Goal: Task Accomplishment & Management: Manage account settings

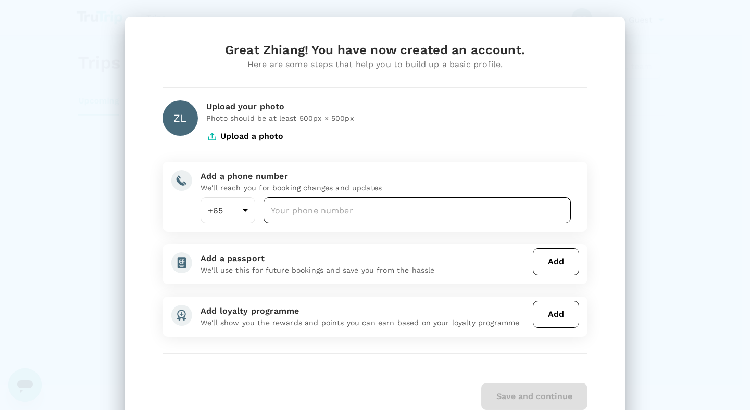
click at [330, 210] on input "number" at bounding box center [416, 210] width 307 height 26
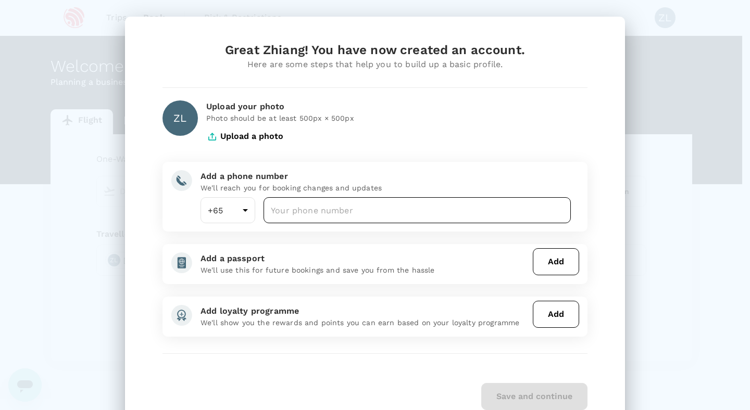
click at [350, 211] on input "number" at bounding box center [416, 210] width 307 height 26
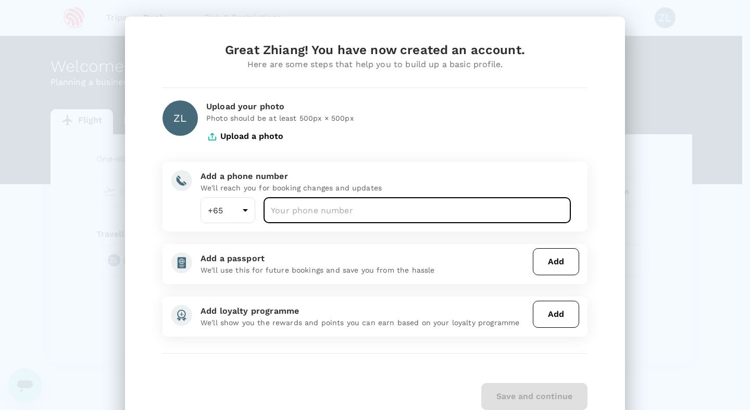
click at [340, 212] on input "number" at bounding box center [416, 210] width 307 height 26
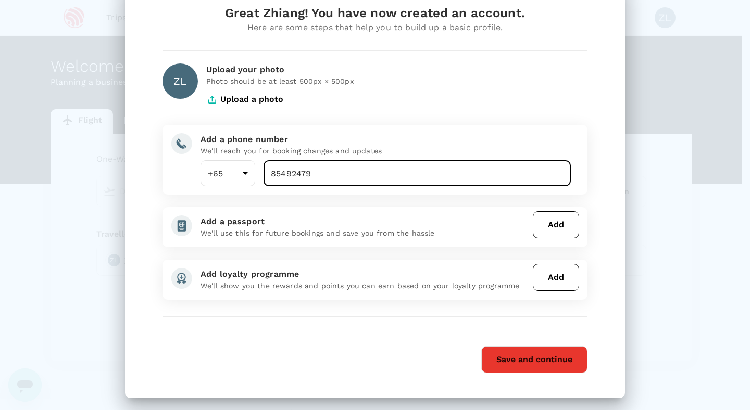
type input "85492479"
click at [553, 221] on button "Add" at bounding box center [556, 224] width 46 height 27
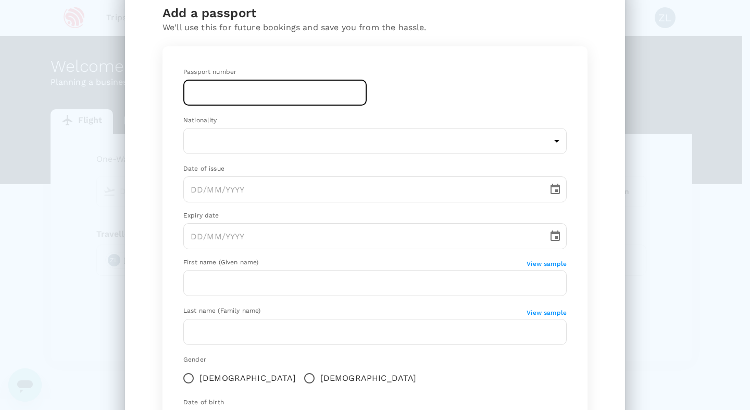
click at [246, 92] on input "text" at bounding box center [274, 93] width 183 height 26
type input "EM0659396"
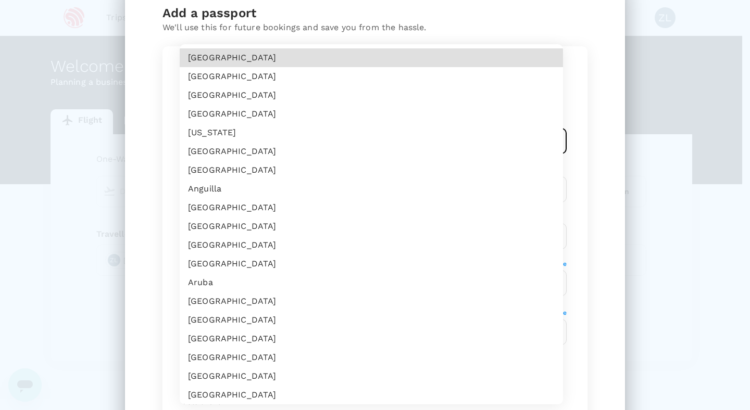
click at [247, 145] on body "Trips Book Risk & Restrictions ZL Welcome , Zhiang . Planning a business trip? …" at bounding box center [375, 213] width 750 height 427
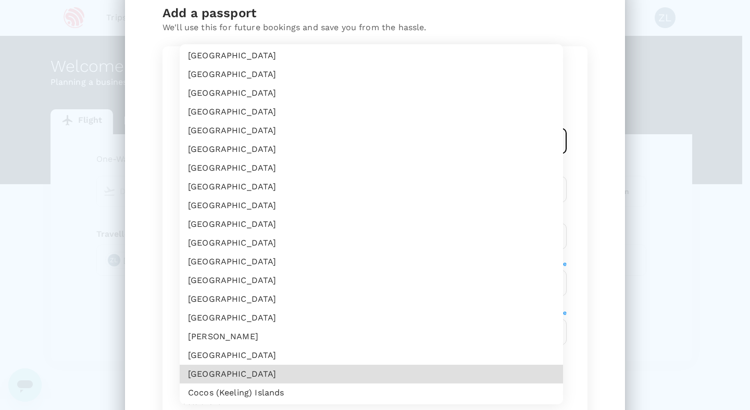
click at [209, 373] on li "[GEOGRAPHIC_DATA]" at bounding box center [371, 374] width 383 height 19
type input "CN"
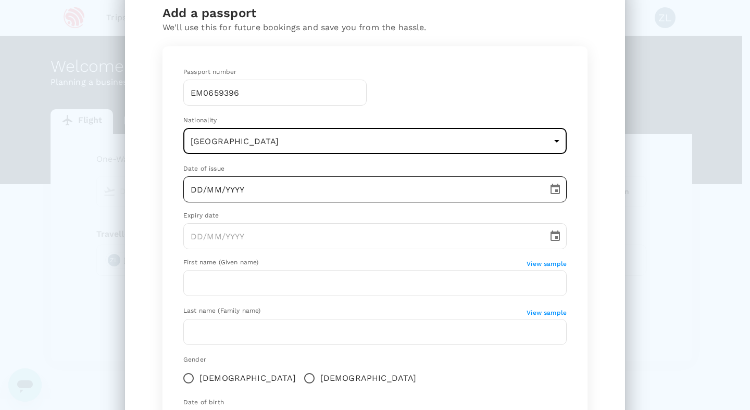
click at [206, 191] on input "DD/MM/YYYY" at bounding box center [361, 189] width 357 height 26
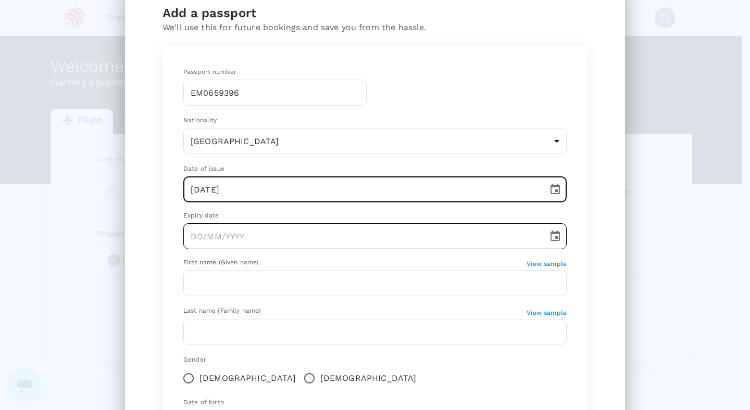
type input "[DATE]"
type input "DD/MM/YYYY"
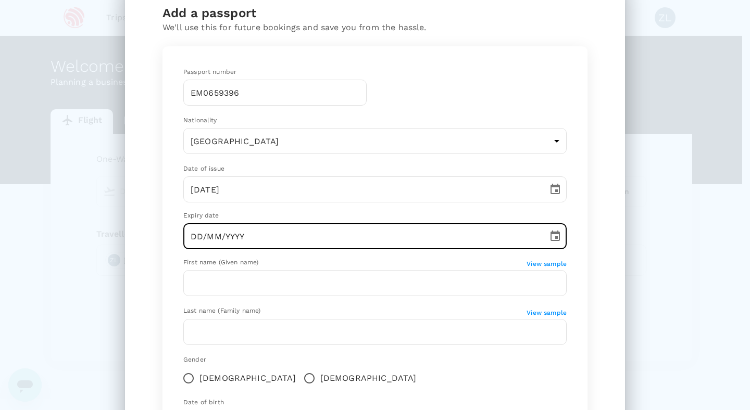
click at [225, 237] on input "DD/MM/YYYY" at bounding box center [361, 236] width 357 height 26
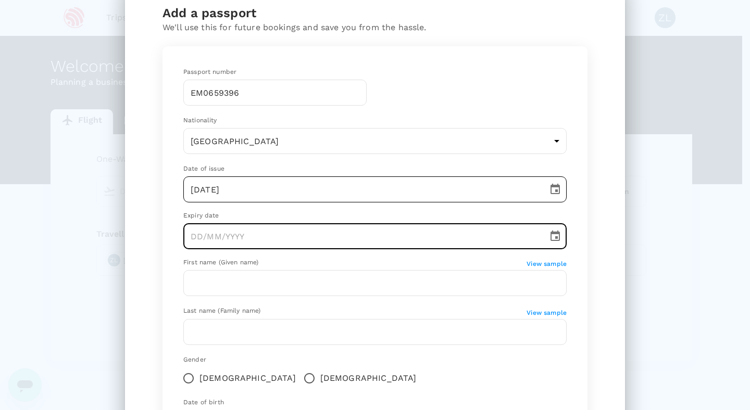
click at [255, 191] on input "[DATE]" at bounding box center [361, 189] width 357 height 26
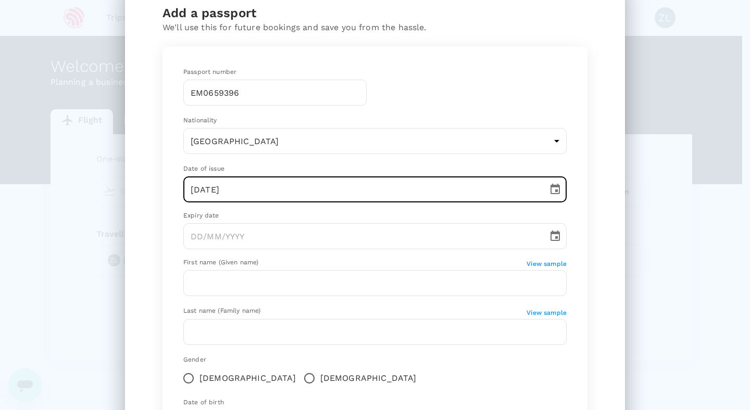
drag, startPoint x: 247, startPoint y: 193, endPoint x: 163, endPoint y: 189, distance: 83.4
click at [163, 189] on div "Passport number [PASSPORT] ​ Nationality [DEMOGRAPHIC_DATA] CN ​ Date of issue …" at bounding box center [374, 257] width 425 height 423
type input "[DATE]"
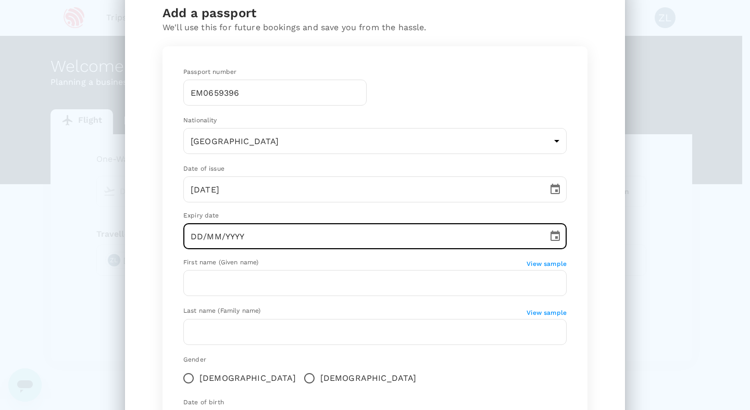
click at [229, 235] on input "DD/MM/YYYY" at bounding box center [361, 236] width 357 height 26
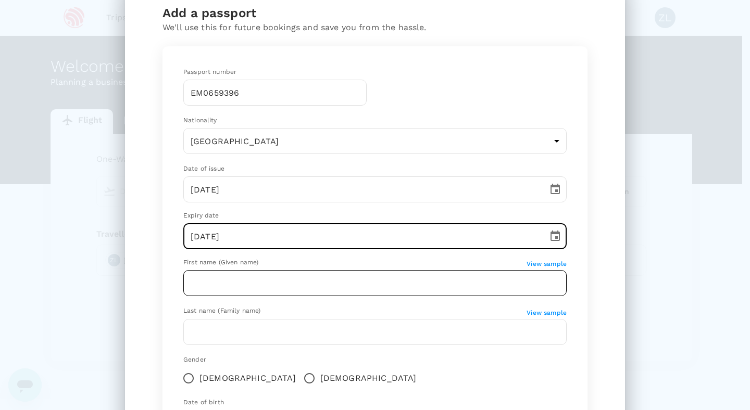
type input "[DATE]"
click at [249, 287] on input "text" at bounding box center [374, 283] width 383 height 26
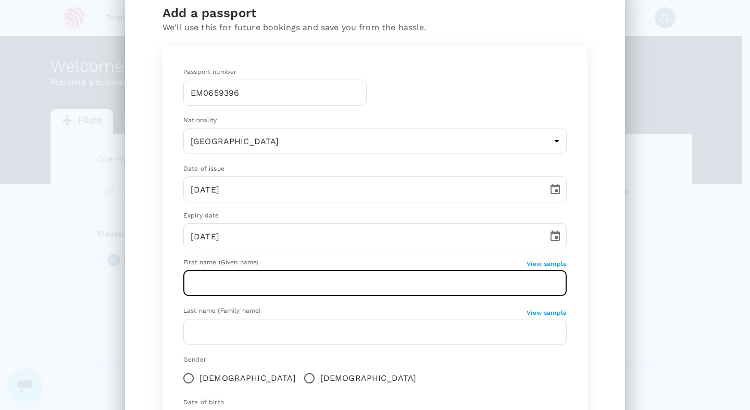
type input "ZHIANG"
type input "CN"
type input "LI"
type input "CN"
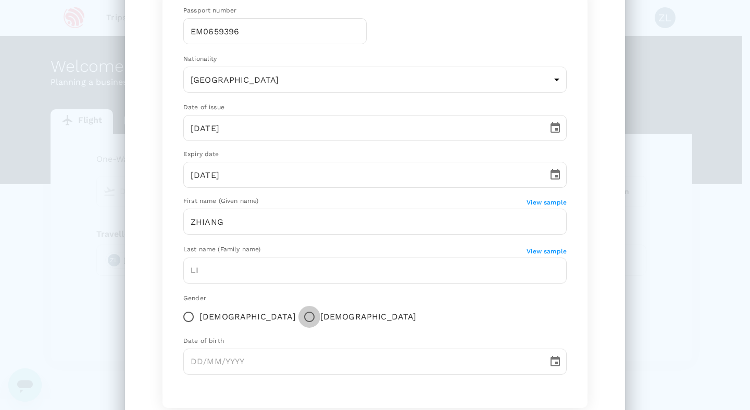
click at [298, 312] on input "[DEMOGRAPHIC_DATA]" at bounding box center [309, 317] width 22 height 22
radio input "true"
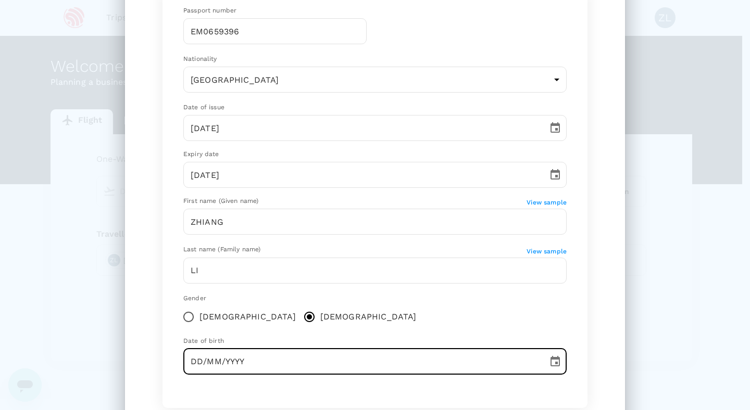
click at [237, 359] on input "DD/MM/YYYY" at bounding box center [361, 362] width 357 height 26
type input "[DATE]"
click at [412, 329] on div "Passport number [PASSPORT] ​ Nationality [DEMOGRAPHIC_DATA] CN ​ Date of issue …" at bounding box center [375, 194] width 408 height 402
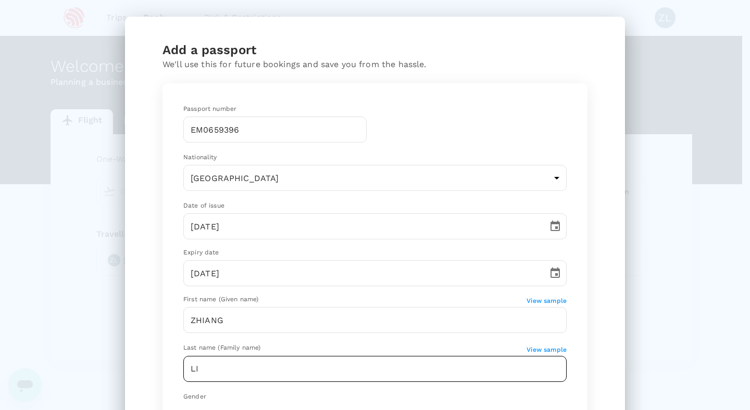
scroll to position [182, 0]
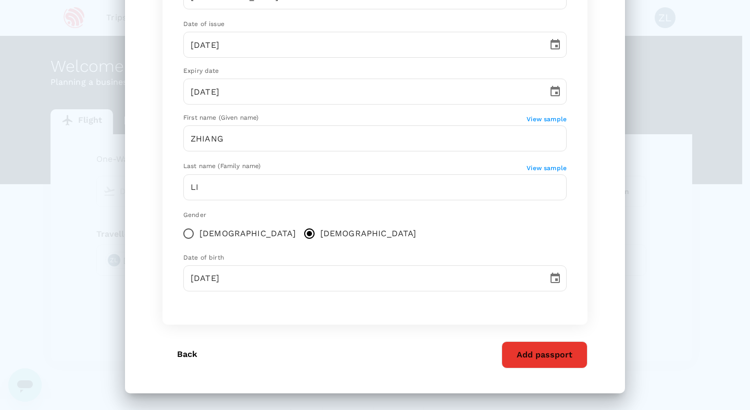
click at [547, 352] on button "Add passport" at bounding box center [544, 354] width 86 height 27
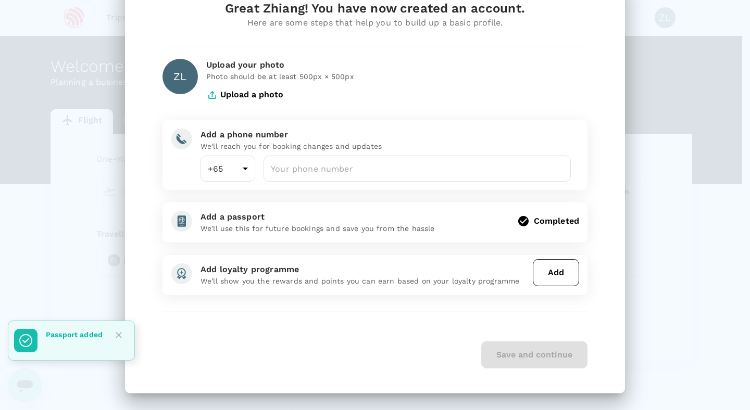
scroll to position [0, 0]
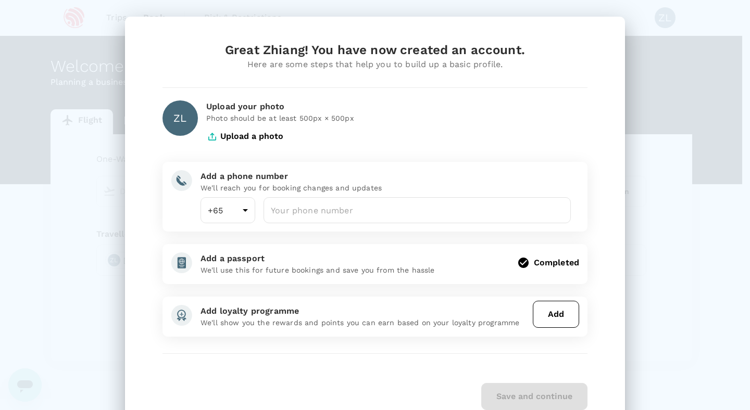
click at [540, 317] on button "Add" at bounding box center [556, 314] width 46 height 27
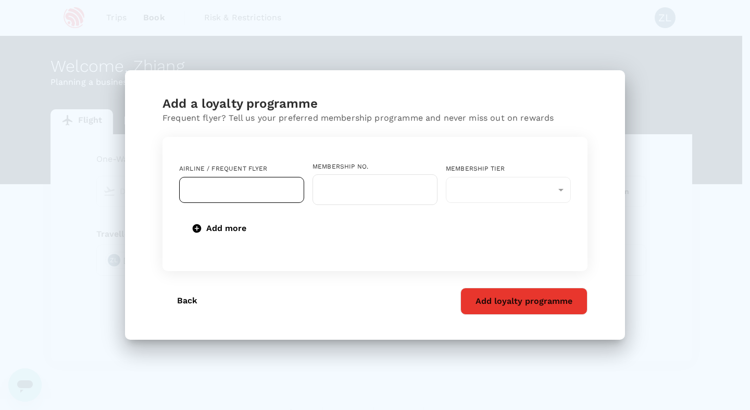
click at [249, 187] on input "text" at bounding box center [234, 190] width 100 height 20
click at [355, 191] on input "text" at bounding box center [374, 189] width 125 height 31
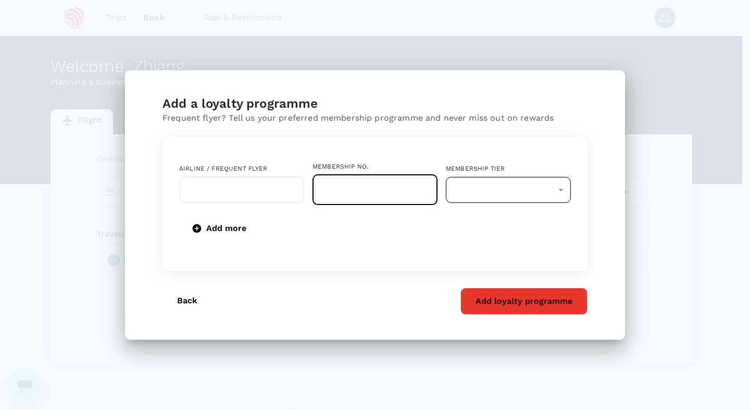
click at [477, 186] on div "​" at bounding box center [508, 190] width 125 height 26
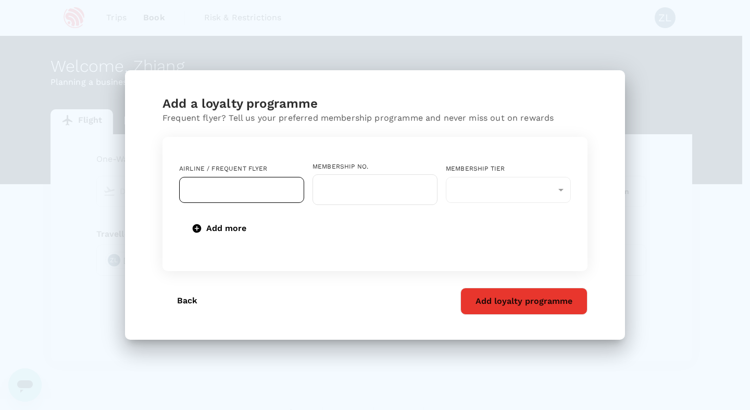
click at [263, 192] on input "text" at bounding box center [234, 190] width 100 height 20
click at [321, 188] on input "text" at bounding box center [374, 189] width 125 height 31
click at [262, 187] on input "text" at bounding box center [234, 190] width 100 height 20
click at [189, 298] on button "Back" at bounding box center [186, 301] width 49 height 26
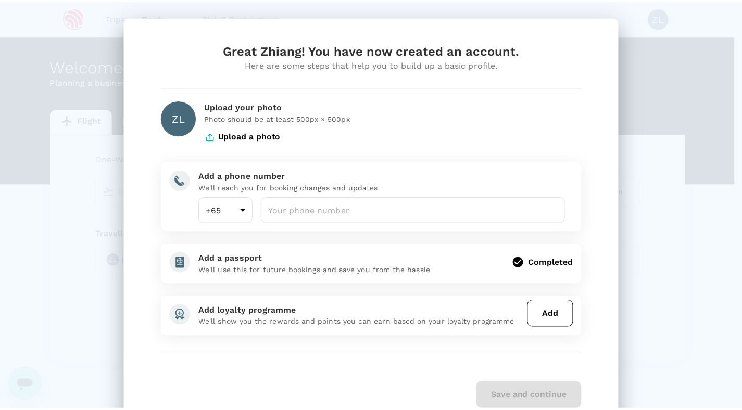
scroll to position [42, 0]
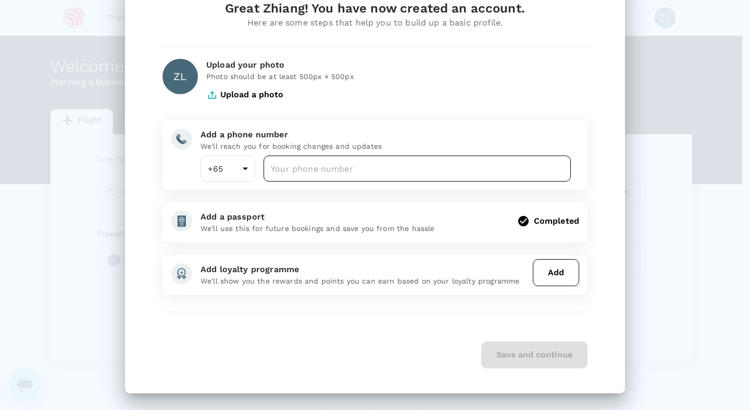
click at [309, 162] on input "number" at bounding box center [416, 169] width 307 height 26
click at [317, 166] on input "number" at bounding box center [416, 169] width 307 height 26
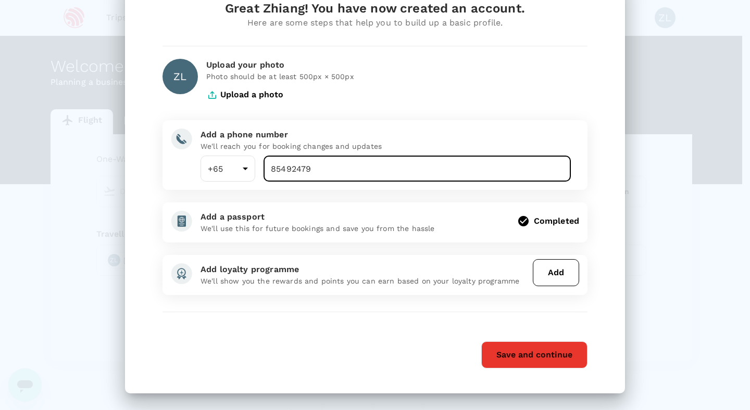
type input "85492479"
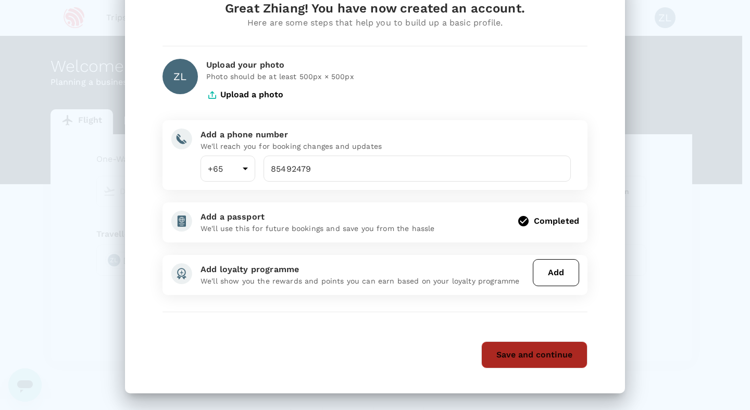
click at [533, 356] on button "Save and continue" at bounding box center [534, 354] width 106 height 27
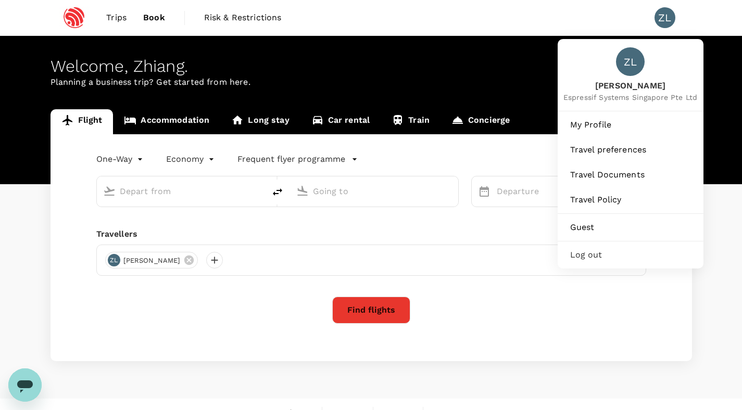
click at [672, 12] on div "ZL" at bounding box center [664, 17] width 21 height 21
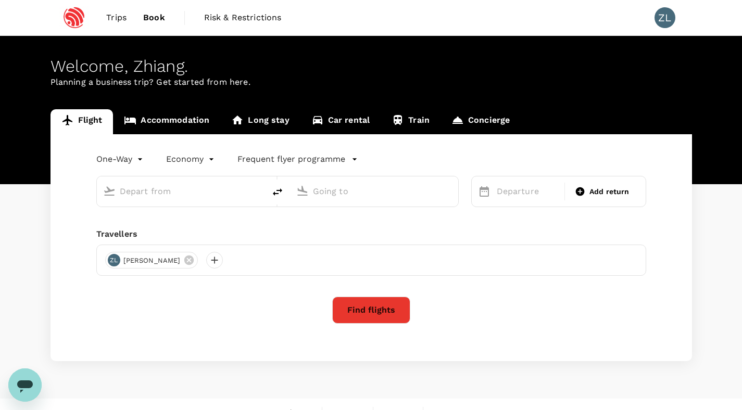
click at [667, 23] on div "ZL" at bounding box center [664, 17] width 21 height 21
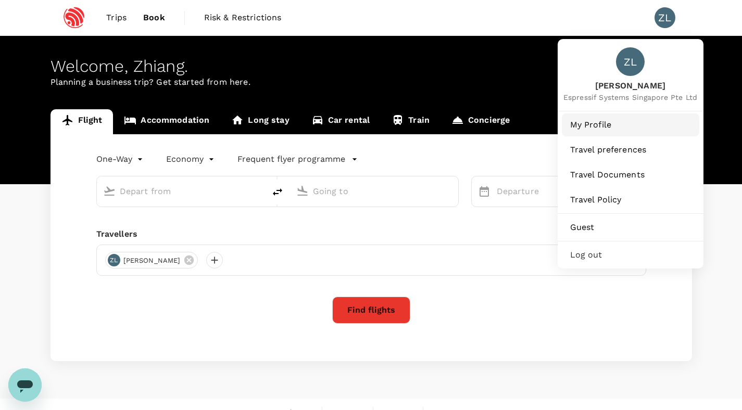
click at [623, 126] on span "My Profile" at bounding box center [630, 125] width 121 height 12
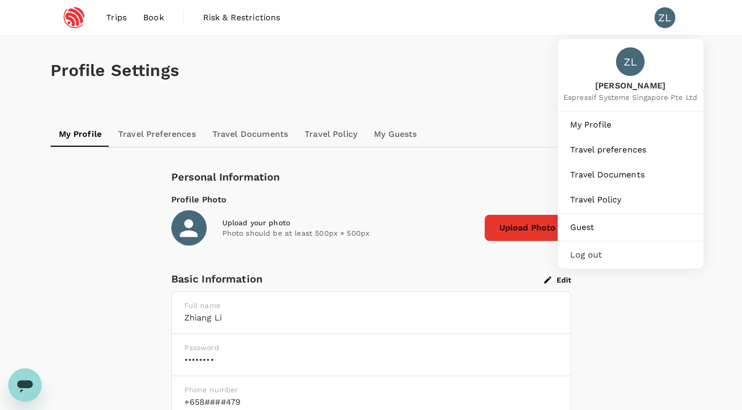
click at [664, 23] on div "ZL" at bounding box center [664, 17] width 21 height 21
click at [617, 171] on span "Travel Documents" at bounding box center [630, 175] width 121 height 12
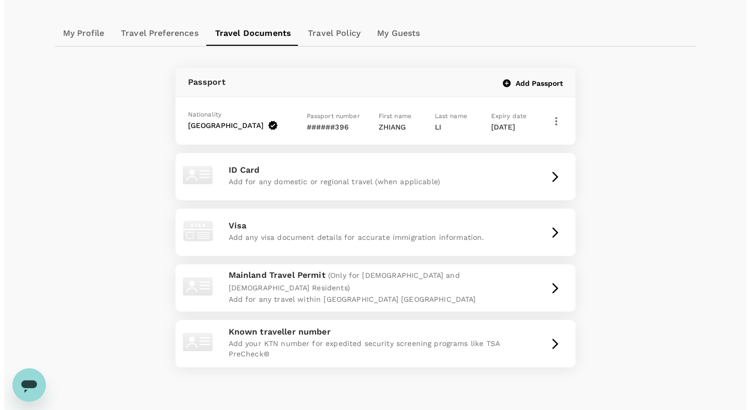
scroll to position [94, 0]
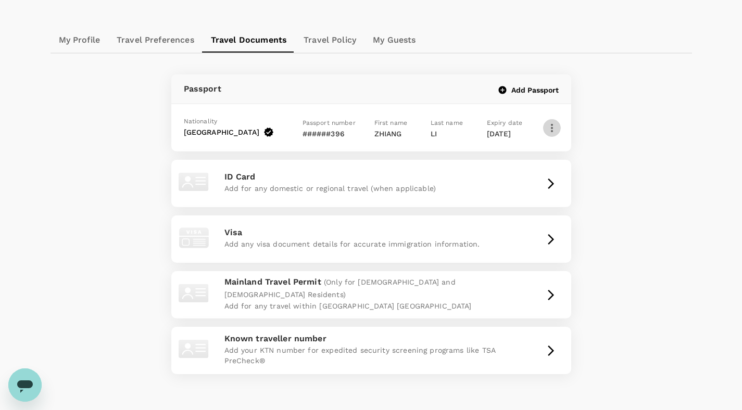
click at [547, 132] on icon "button" at bounding box center [552, 128] width 12 height 12
click at [533, 154] on span "Edit" at bounding box center [513, 156] width 60 height 12
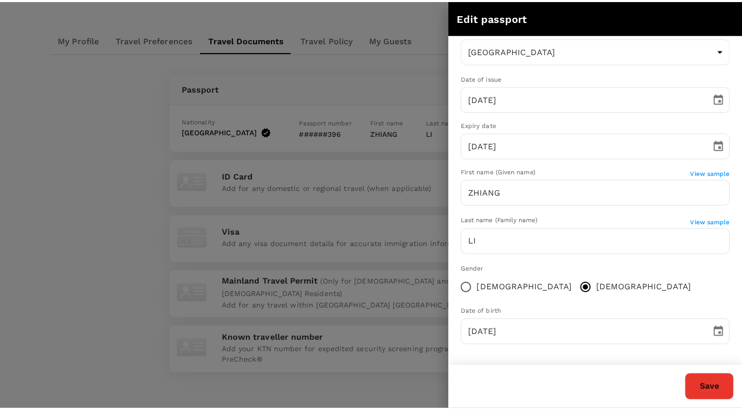
scroll to position [0, 0]
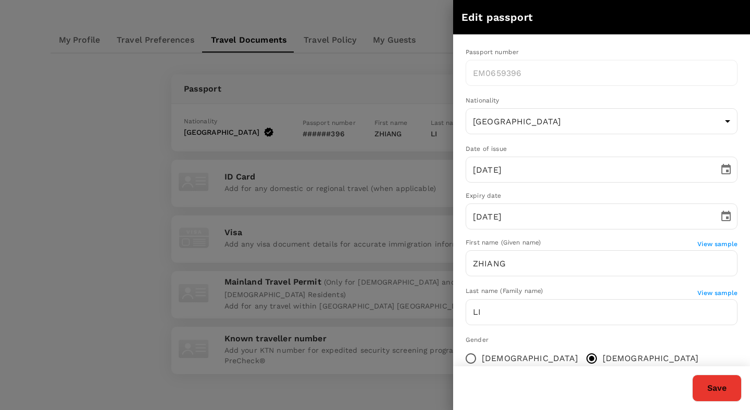
click at [412, 75] on div at bounding box center [375, 205] width 750 height 410
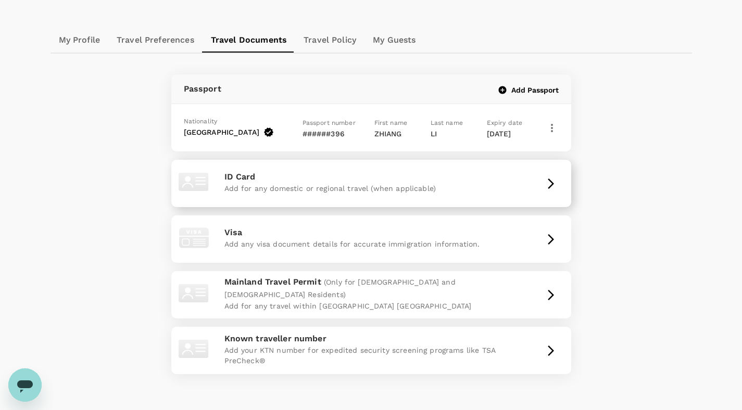
click at [513, 178] on p "ID Card" at bounding box center [371, 177] width 294 height 12
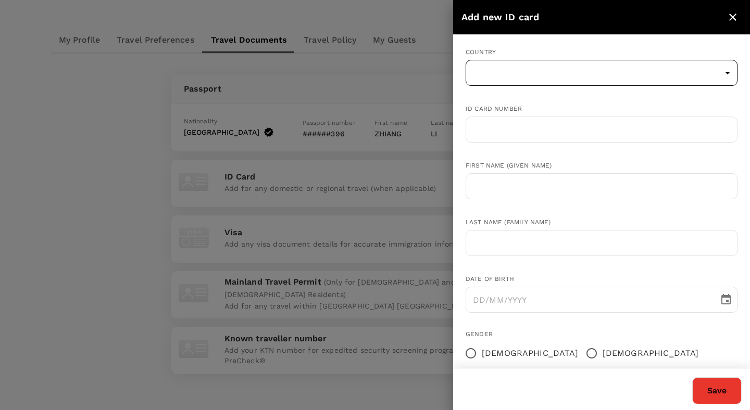
click at [502, 71] on body "Trips Book Risk & Restrictions ZL Profile Settings My Profile Travel Preference…" at bounding box center [375, 193] width 750 height 574
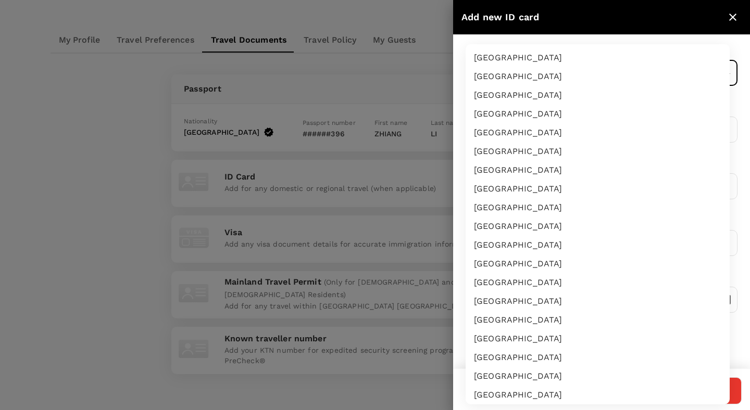
click at [416, 80] on div at bounding box center [375, 205] width 750 height 410
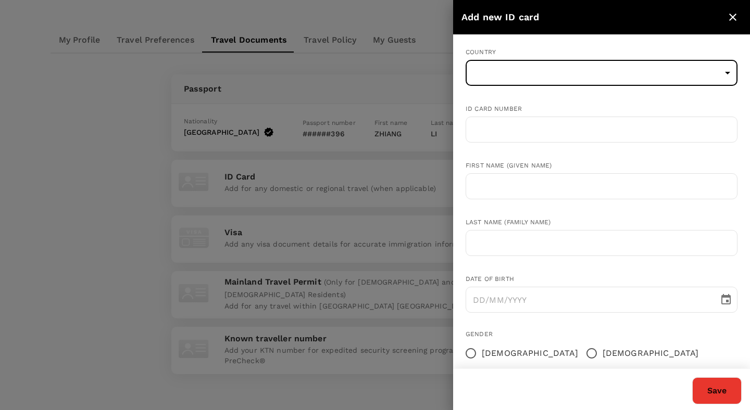
click at [503, 69] on body "Trips Book Risk & Restrictions ZL Profile Settings My Profile Travel Preference…" at bounding box center [375, 193] width 750 height 574
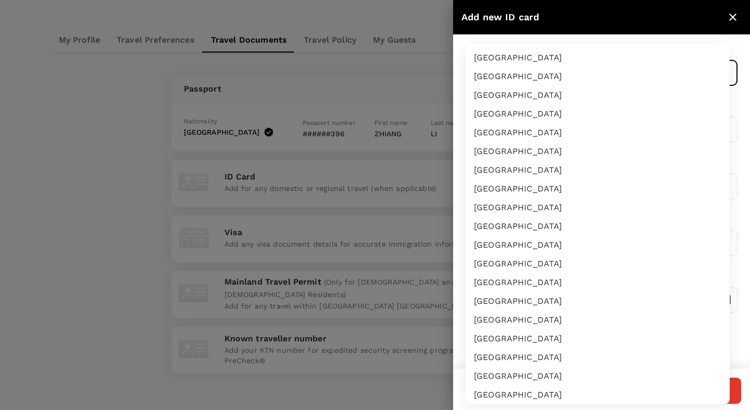
click at [403, 85] on div at bounding box center [375, 205] width 750 height 410
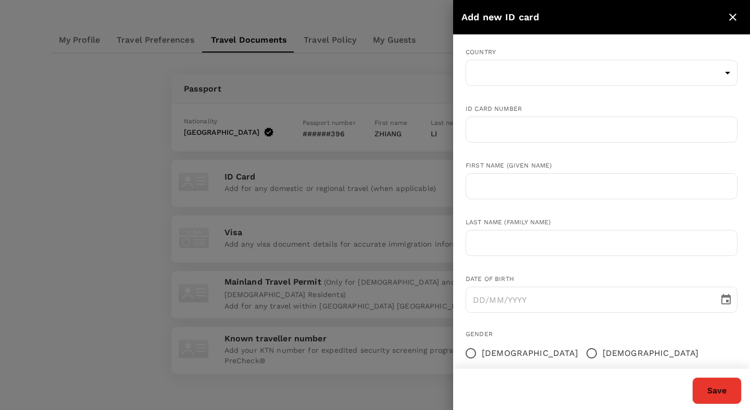
click at [402, 81] on div at bounding box center [375, 205] width 750 height 410
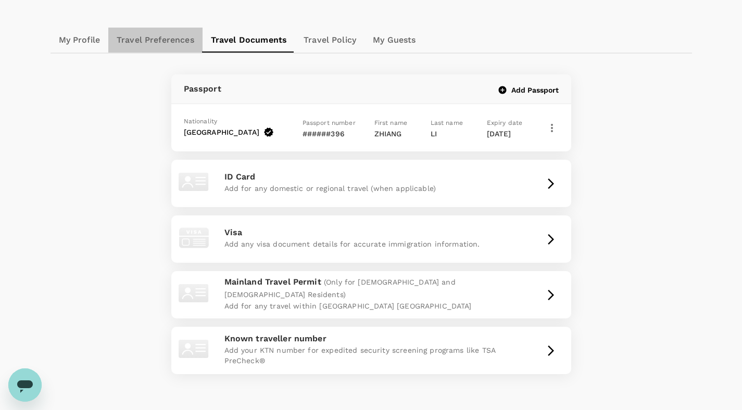
click at [163, 46] on link "Travel Preferences" at bounding box center [155, 40] width 94 height 25
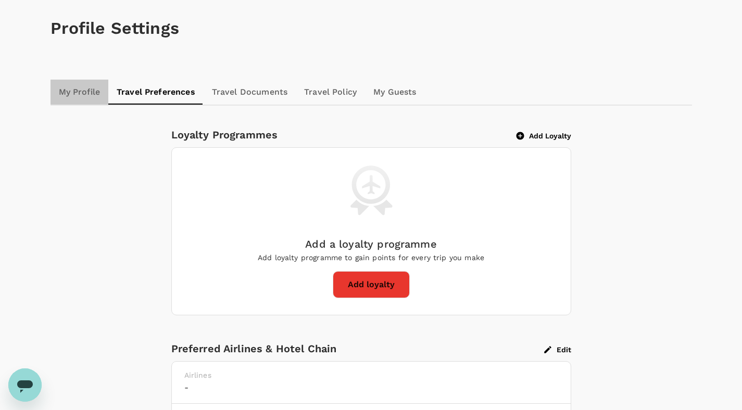
click at [92, 82] on link "My Profile" at bounding box center [79, 92] width 58 height 25
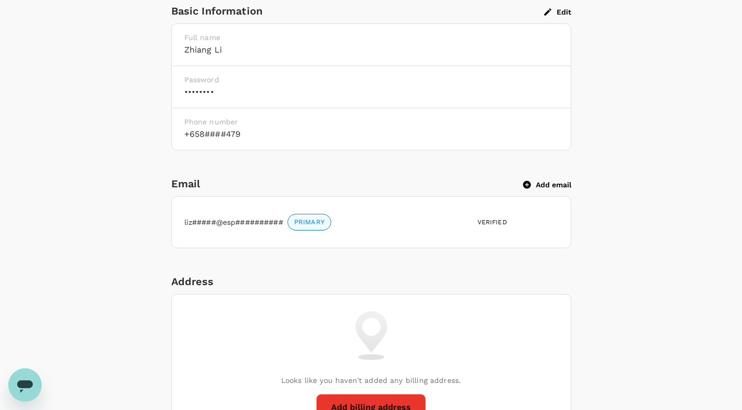
scroll to position [248, 0]
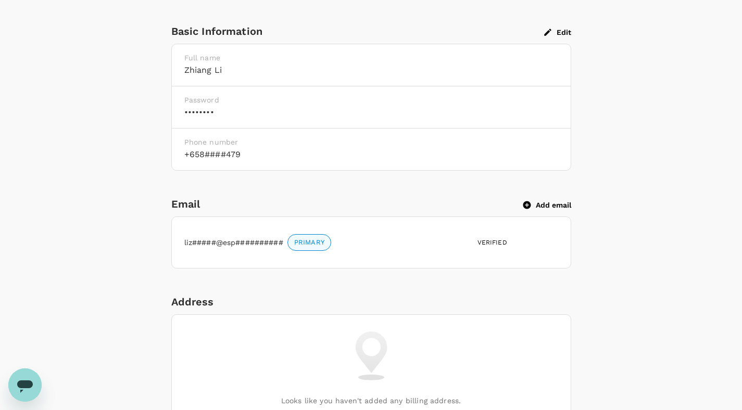
click at [557, 32] on button "Edit" at bounding box center [557, 32] width 27 height 9
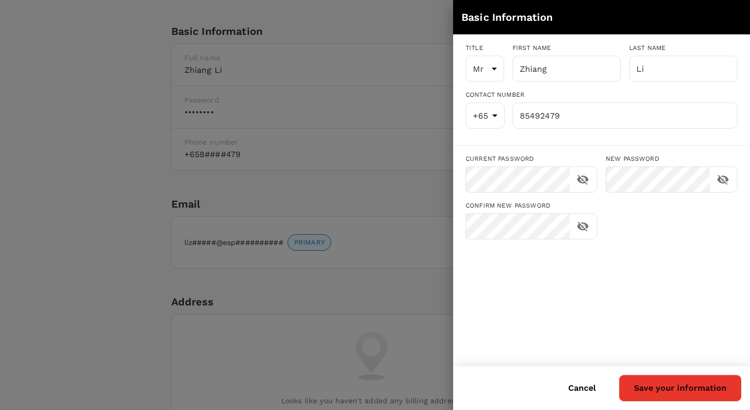
click at [106, 132] on div at bounding box center [375, 205] width 750 height 410
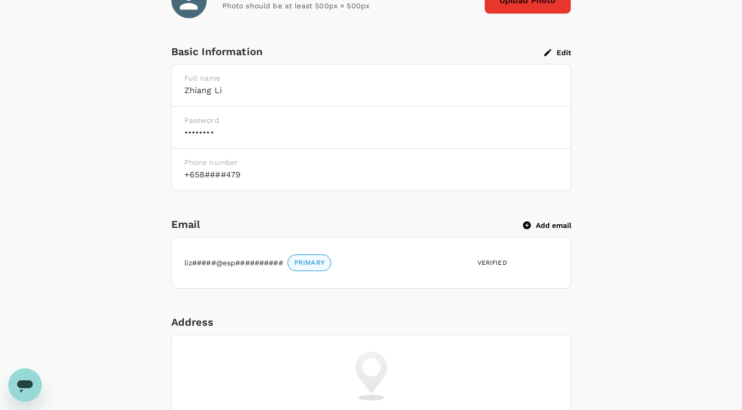
scroll to position [0, 0]
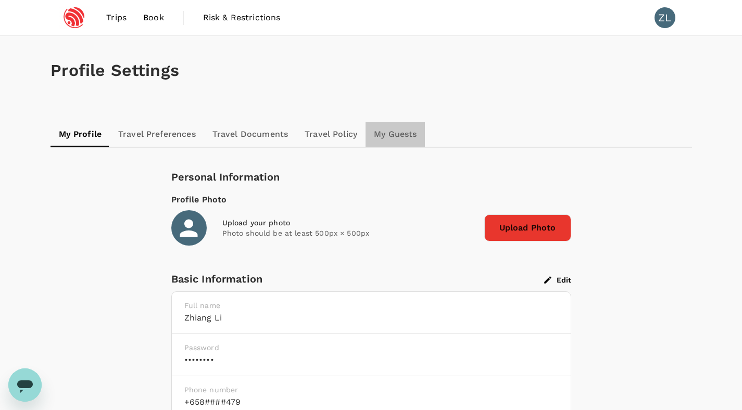
click at [388, 134] on link "My Guests" at bounding box center [394, 134] width 59 height 25
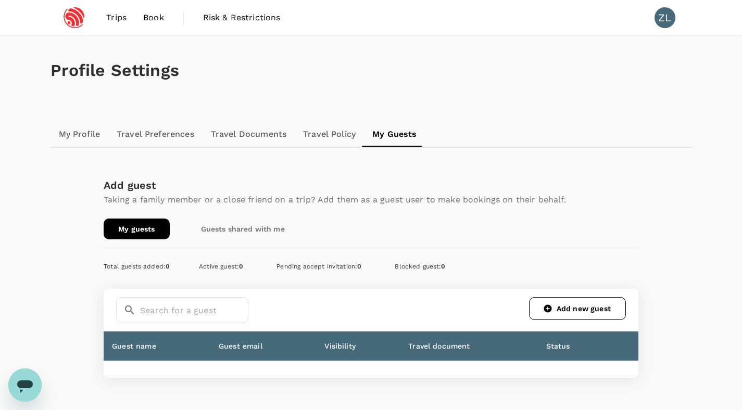
click at [328, 136] on link "Travel Policy" at bounding box center [329, 134] width 69 height 25
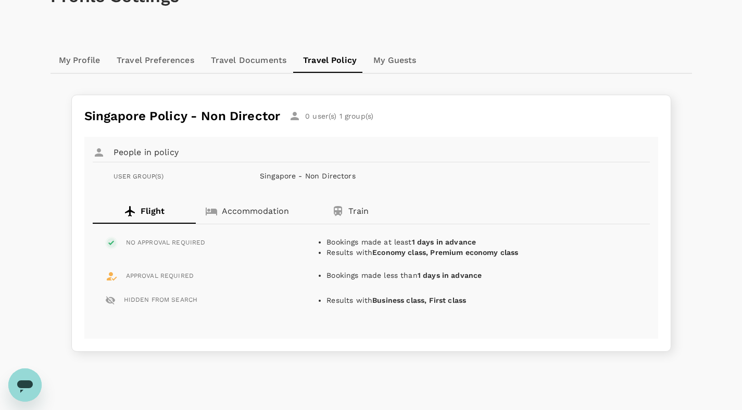
scroll to position [120, 0]
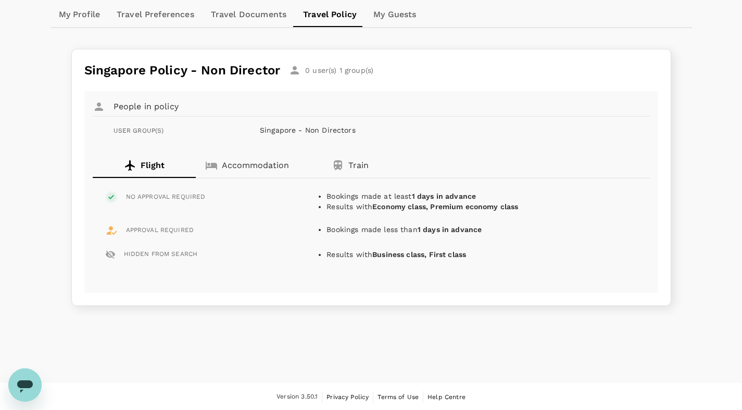
click at [236, 166] on p "Accommodation" at bounding box center [255, 165] width 67 height 12
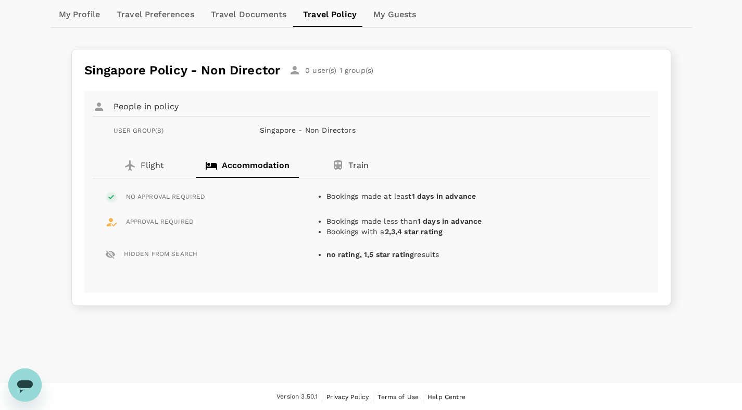
click at [337, 164] on icon "button" at bounding box center [338, 165] width 8 height 10
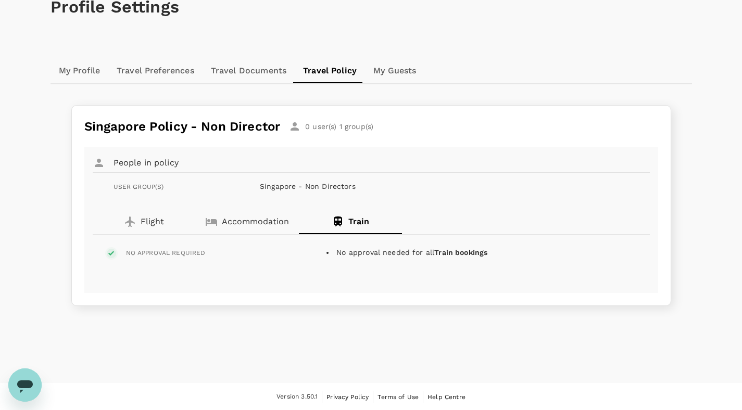
click at [243, 223] on p "Accommodation" at bounding box center [255, 222] width 67 height 12
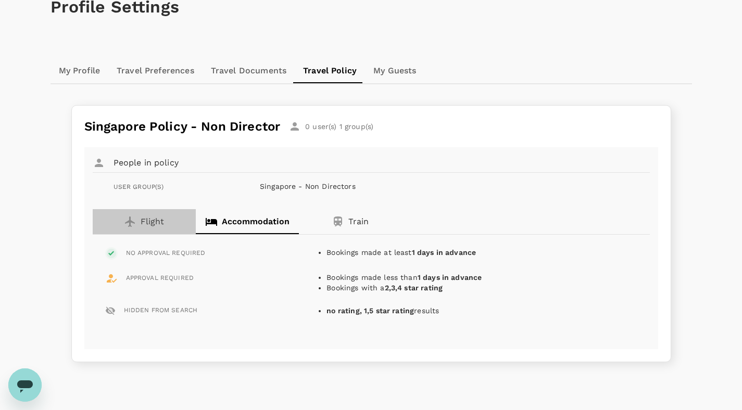
click at [147, 223] on p "Flight" at bounding box center [152, 222] width 23 height 12
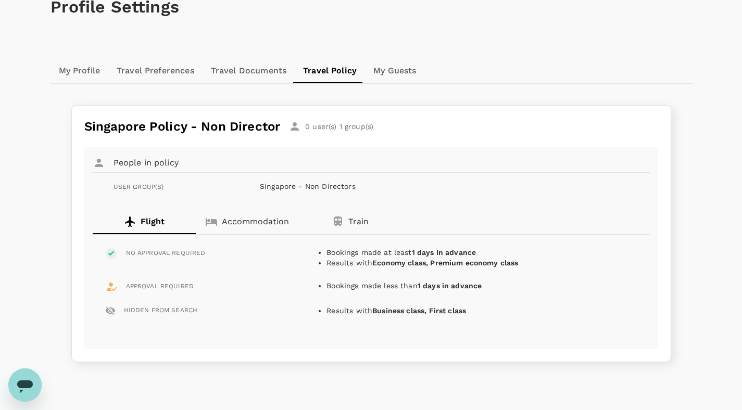
scroll to position [0, 0]
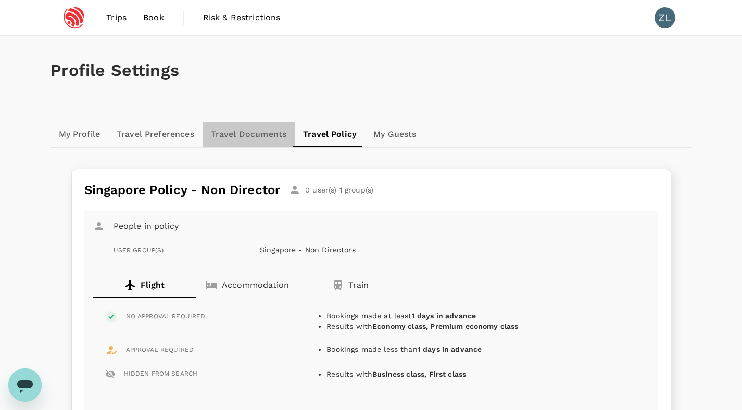
click at [247, 125] on link "Travel Documents" at bounding box center [248, 134] width 92 height 25
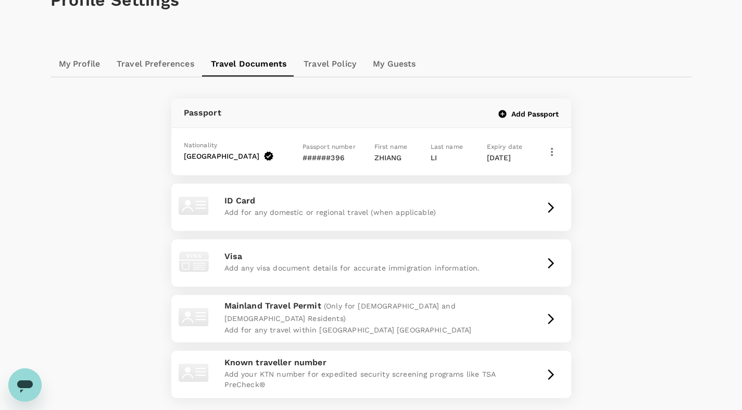
scroll to position [2, 0]
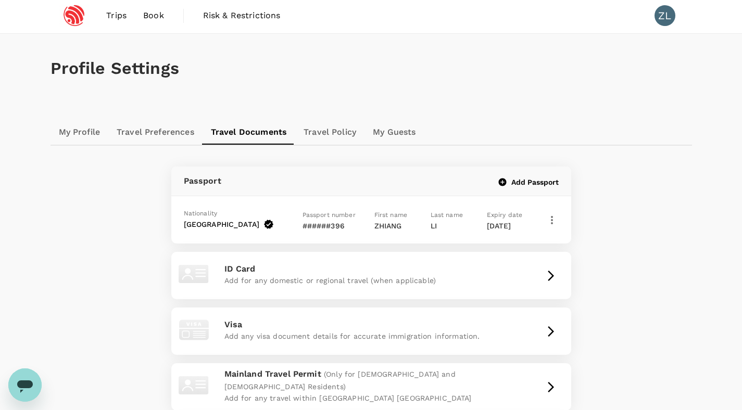
click at [163, 129] on link "Travel Preferences" at bounding box center [155, 132] width 94 height 25
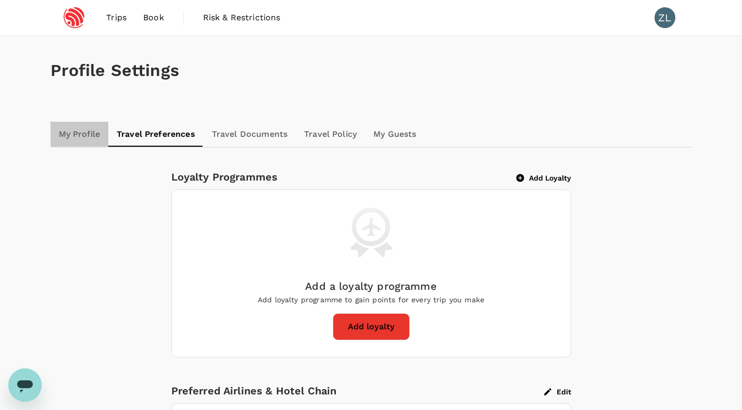
click at [66, 136] on link "My Profile" at bounding box center [79, 134] width 58 height 25
